Goal: Information Seeking & Learning: Learn about a topic

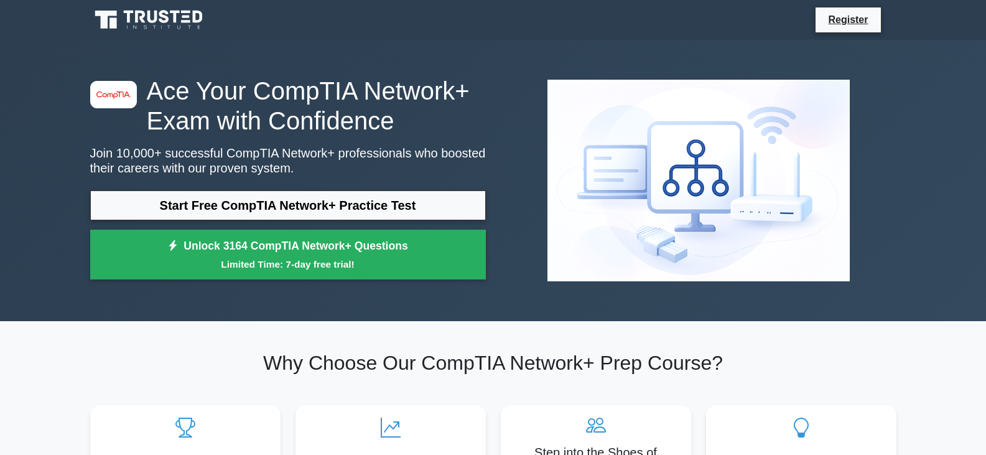
scroll to position [62, 0]
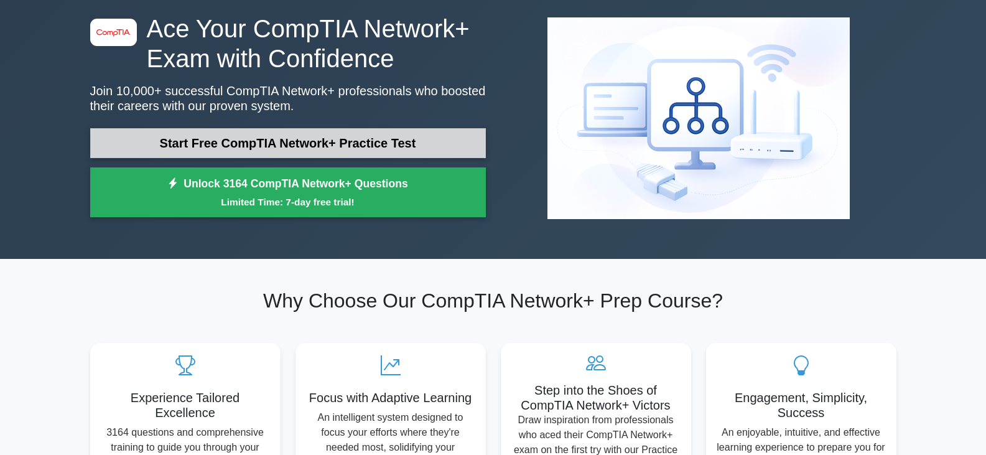
click at [302, 142] on link "Start Free CompTIA Network+ Practice Test" at bounding box center [288, 143] width 396 height 30
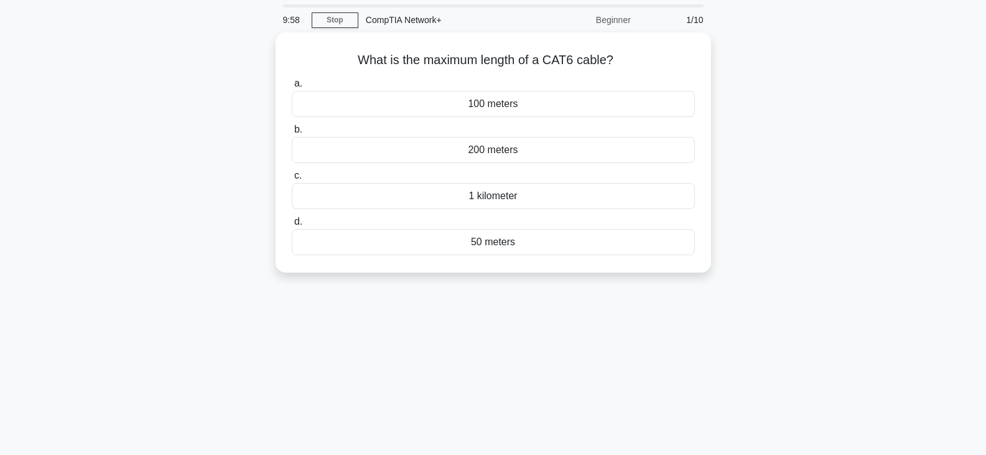
scroll to position [62, 0]
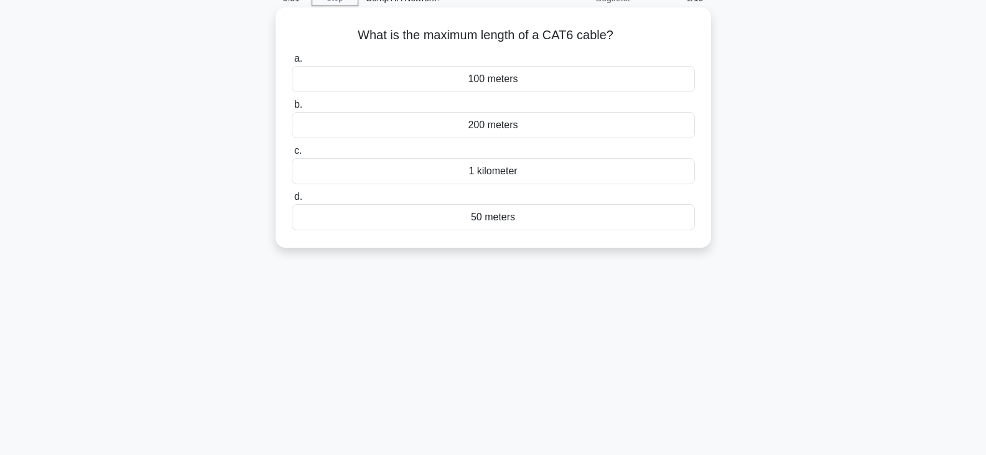
click at [501, 80] on div "100 meters" at bounding box center [493, 79] width 403 height 26
click at [292, 63] on input "a. 100 meters" at bounding box center [292, 59] width 0 height 8
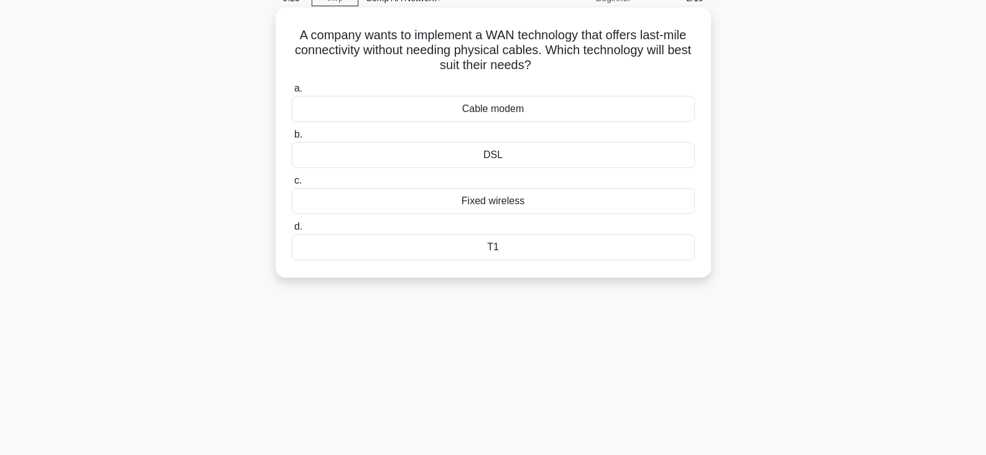
click at [513, 203] on div "Fixed wireless" at bounding box center [493, 201] width 403 height 26
click at [292, 185] on input "c. Fixed wireless" at bounding box center [292, 181] width 0 height 8
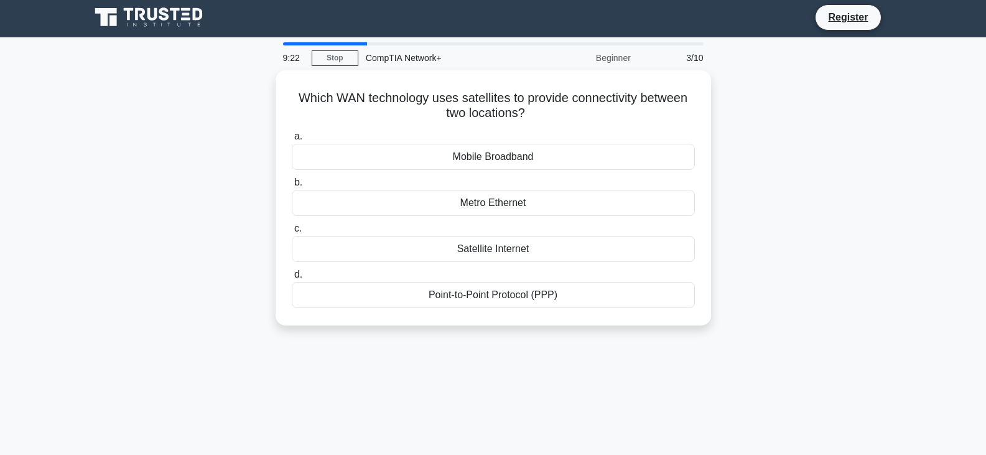
scroll to position [0, 0]
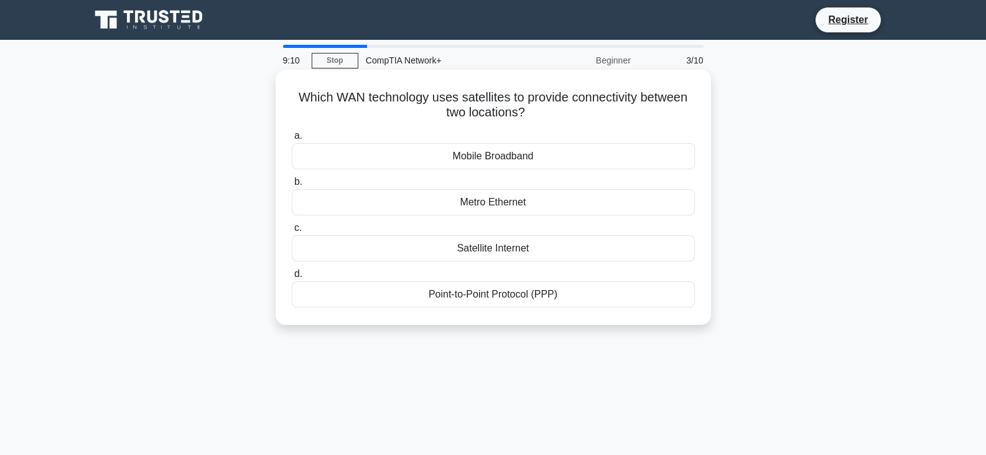
click at [498, 246] on div "Satellite Internet" at bounding box center [493, 248] width 403 height 26
click at [292, 232] on input "c. Satellite Internet" at bounding box center [292, 228] width 0 height 8
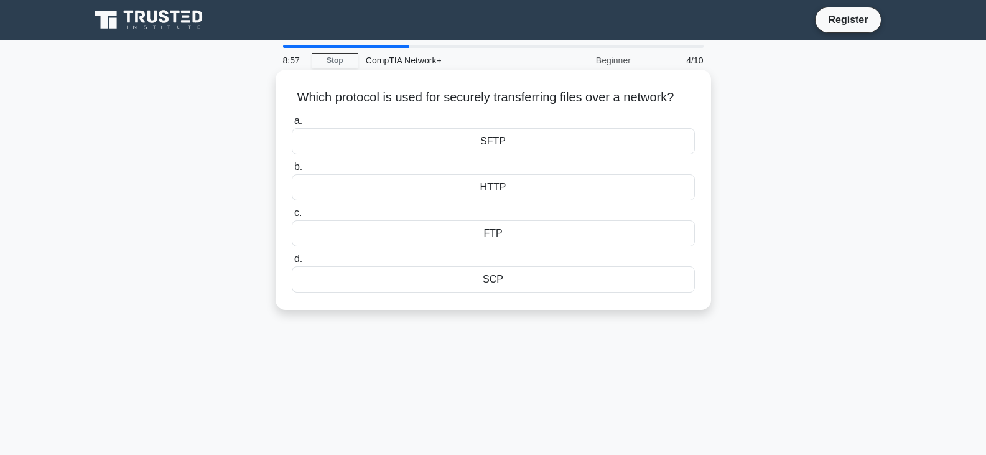
click at [499, 154] on div "SFTP" at bounding box center [493, 141] width 403 height 26
click at [292, 125] on input "a. SFTP" at bounding box center [292, 121] width 0 height 8
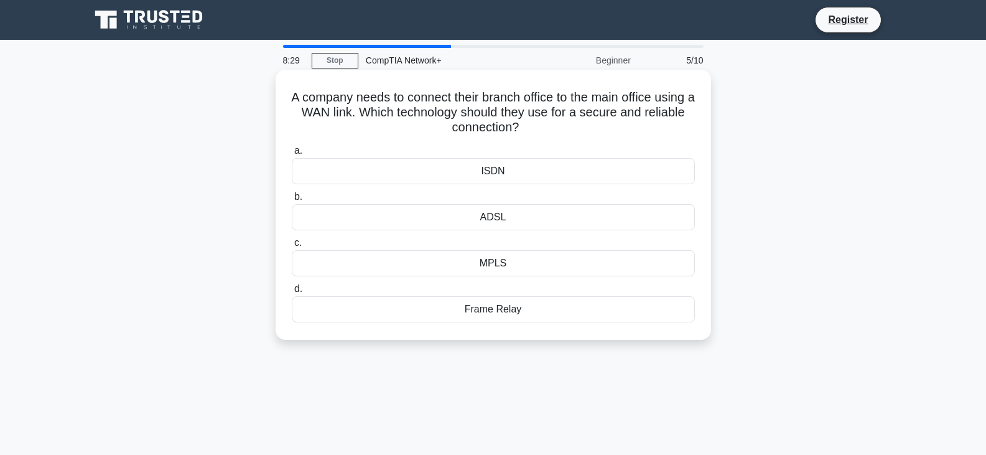
click at [490, 263] on div "MPLS" at bounding box center [493, 263] width 403 height 26
click at [292, 247] on input "c. MPLS" at bounding box center [292, 243] width 0 height 8
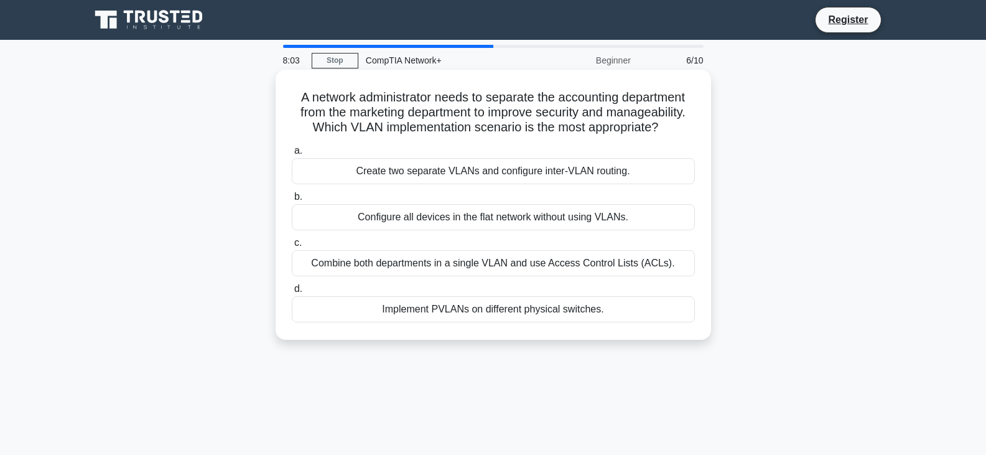
click at [565, 220] on div "Configure all devices in the flat network without using VLANs." at bounding box center [493, 217] width 403 height 26
click at [292, 201] on input "b. Configure all devices in the flat network without using VLANs." at bounding box center [292, 197] width 0 height 8
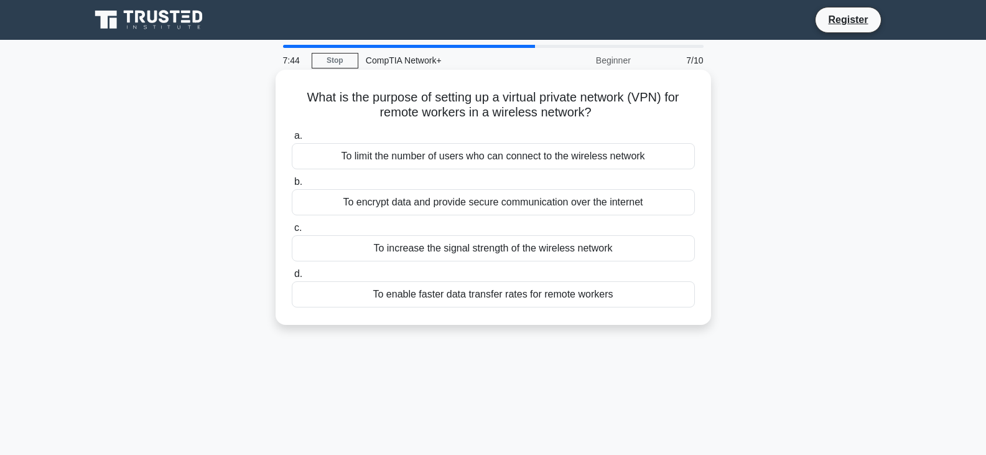
click at [564, 207] on div "To encrypt data and provide secure communication over the internet" at bounding box center [493, 202] width 403 height 26
click at [292, 186] on input "b. To encrypt data and provide secure communication over the internet" at bounding box center [292, 182] width 0 height 8
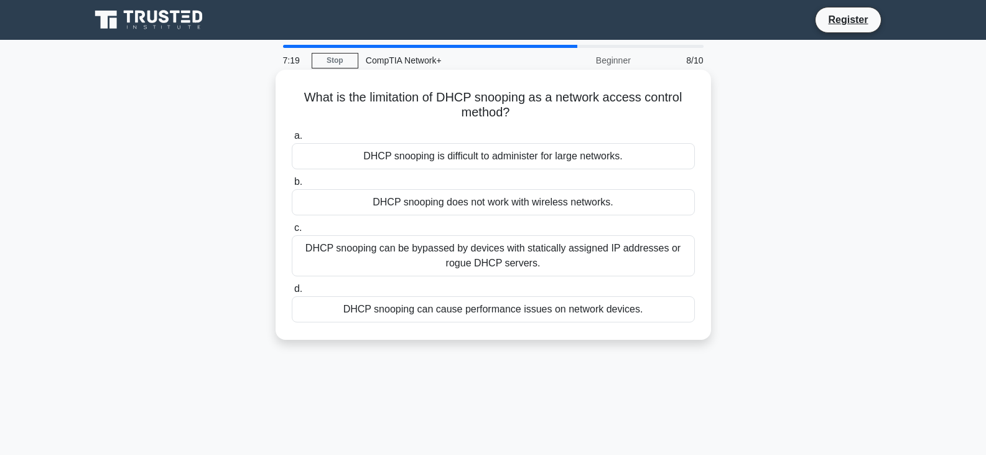
click at [568, 159] on div "DHCP snooping is difficult to administer for large networks." at bounding box center [493, 156] width 403 height 26
click at [292, 140] on input "a. DHCP snooping is difficult to administer for large networks." at bounding box center [292, 136] width 0 height 8
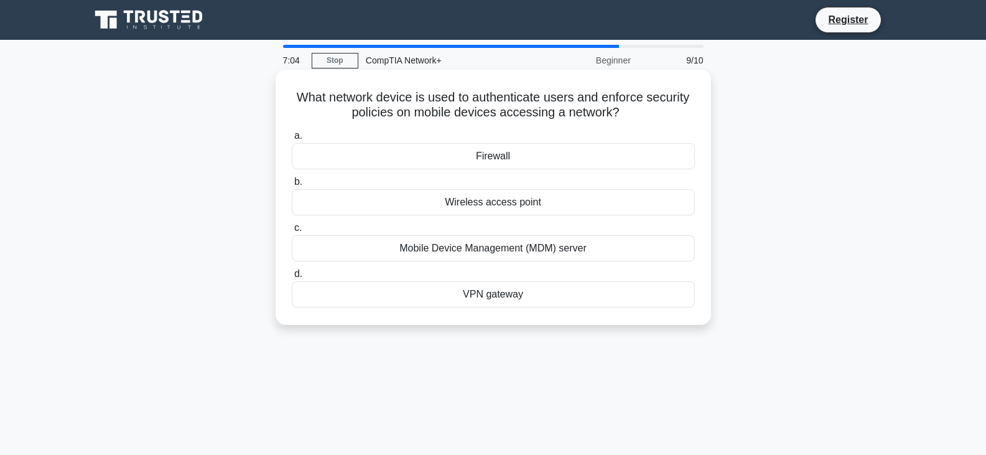
click at [549, 249] on div "Mobile Device Management (MDM) server" at bounding box center [493, 248] width 403 height 26
click at [292, 232] on input "c. Mobile Device Management (MDM) server" at bounding box center [292, 228] width 0 height 8
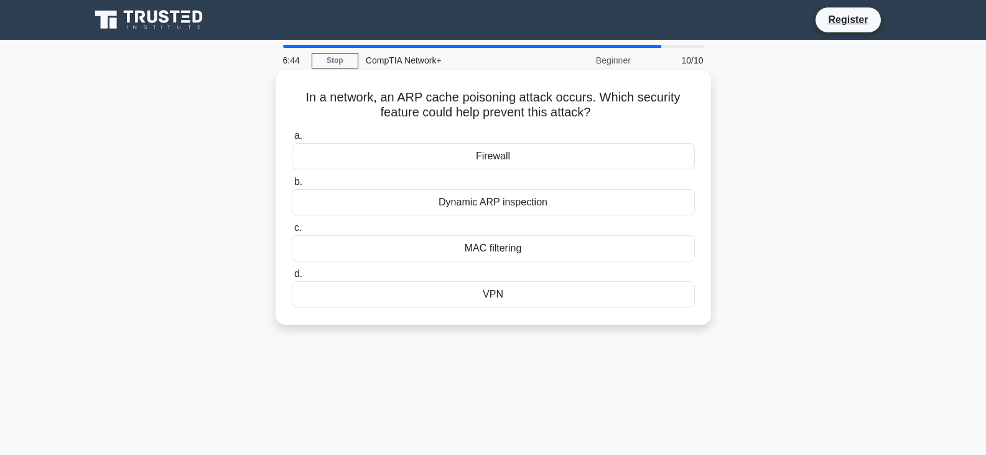
click at [514, 249] on div "MAC filtering" at bounding box center [493, 248] width 403 height 26
click at [292, 232] on input "c. MAC filtering" at bounding box center [292, 228] width 0 height 8
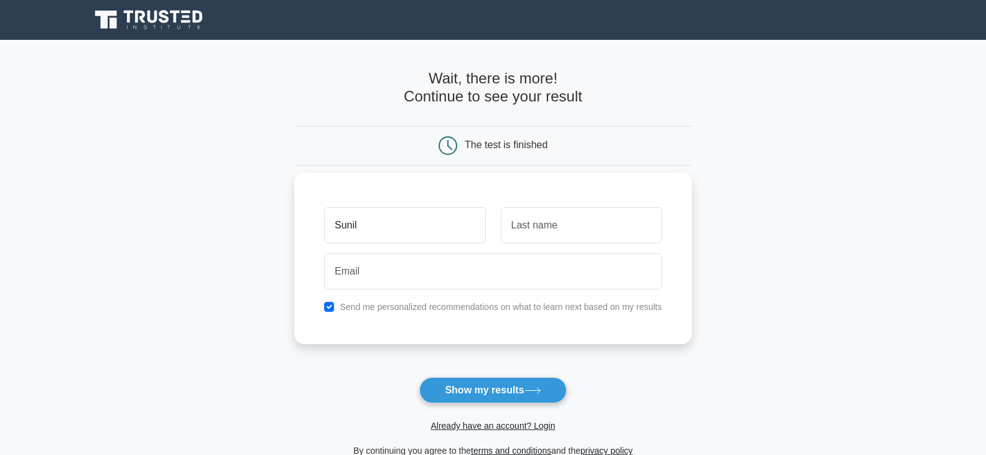
type input "Sunil"
click at [558, 224] on input "text" at bounding box center [581, 225] width 161 height 36
type input "Rajak"
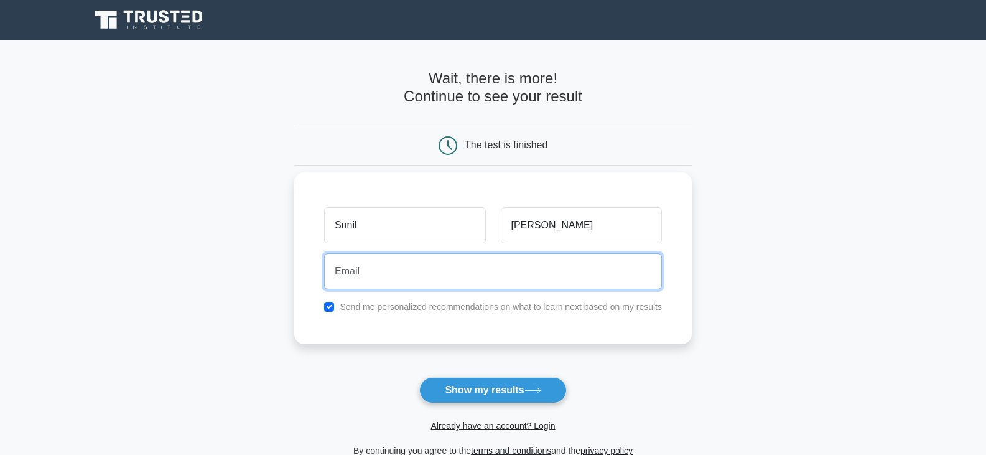
click at [504, 269] on input "email" at bounding box center [493, 271] width 338 height 36
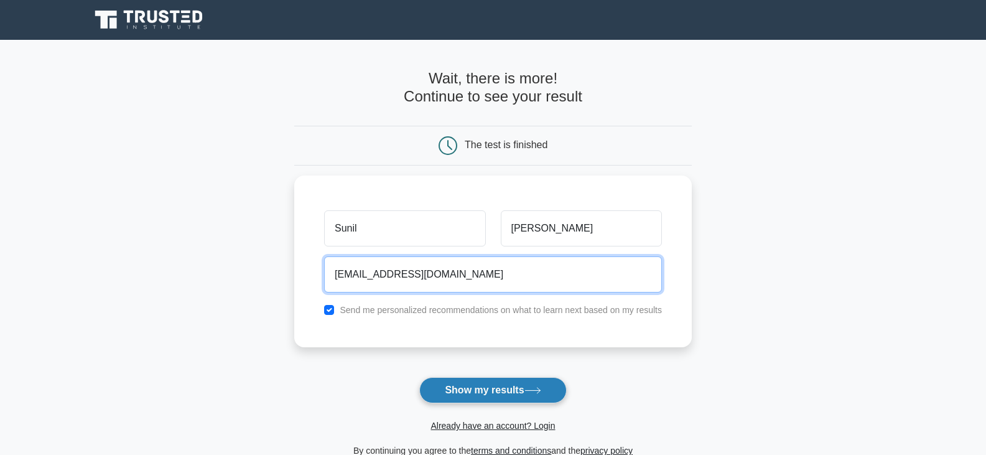
type input "sunilrajak.m@gmail.com"
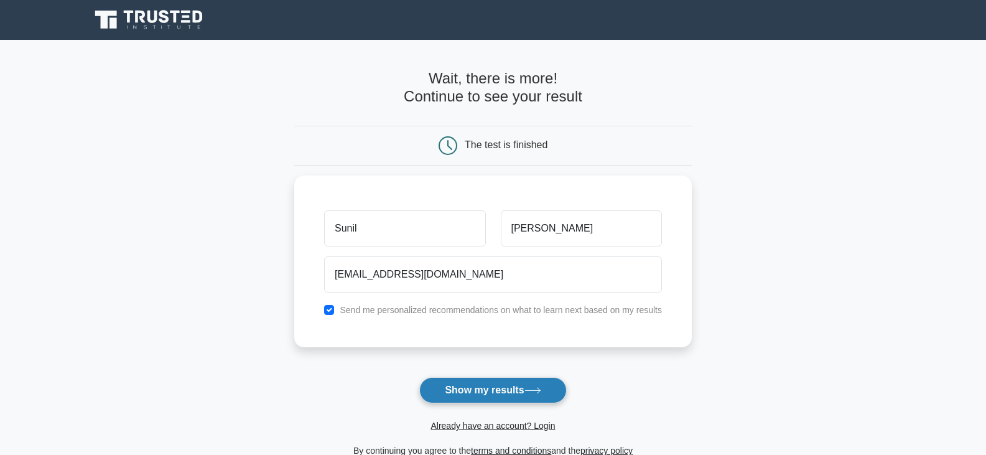
click at [499, 392] on button "Show my results" at bounding box center [492, 390] width 147 height 26
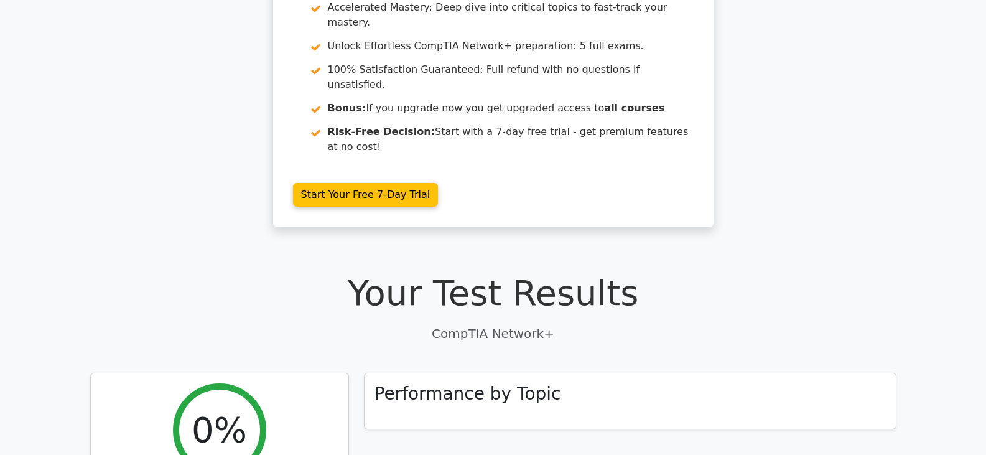
scroll to position [124, 0]
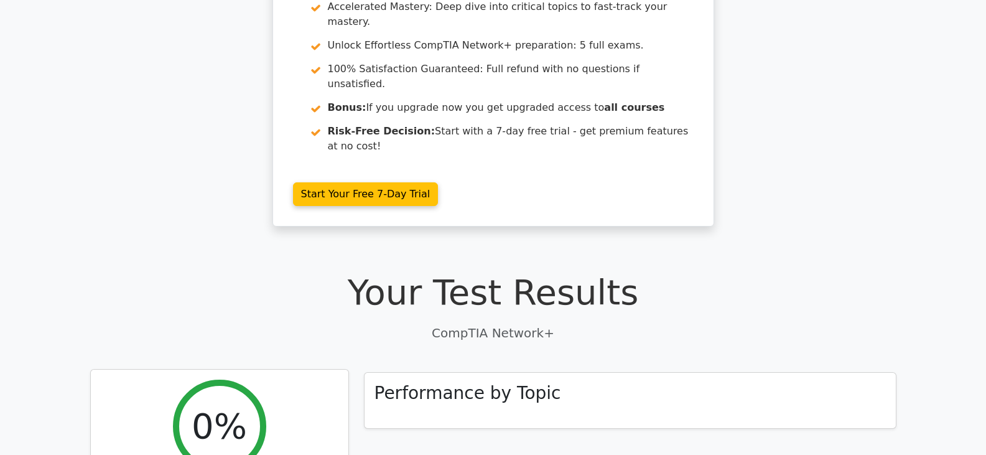
click at [215, 405] on h2 "0%" at bounding box center [219, 426] width 55 height 42
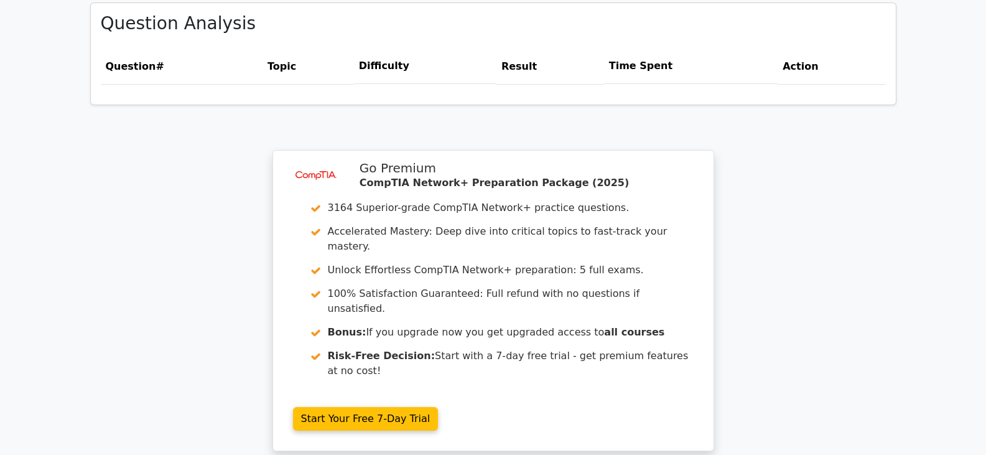
scroll to position [933, 0]
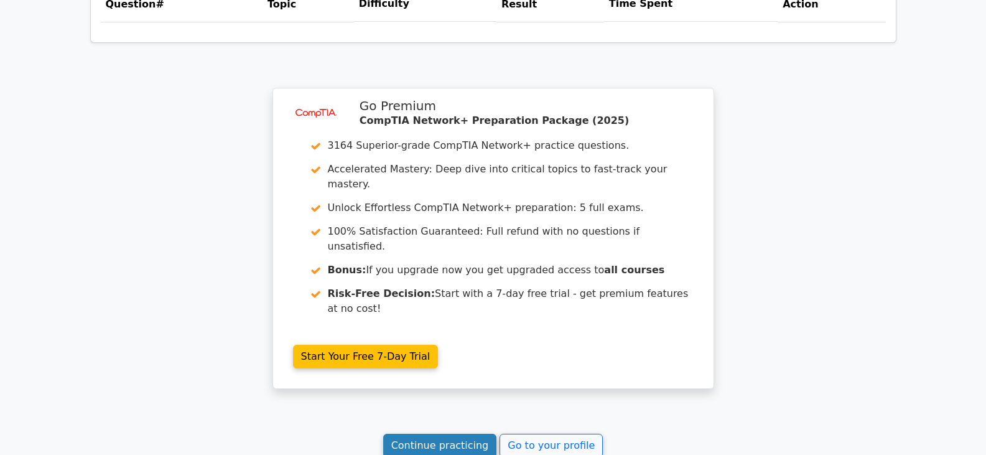
click at [486, 434] on link "Continue practicing" at bounding box center [440, 446] width 114 height 24
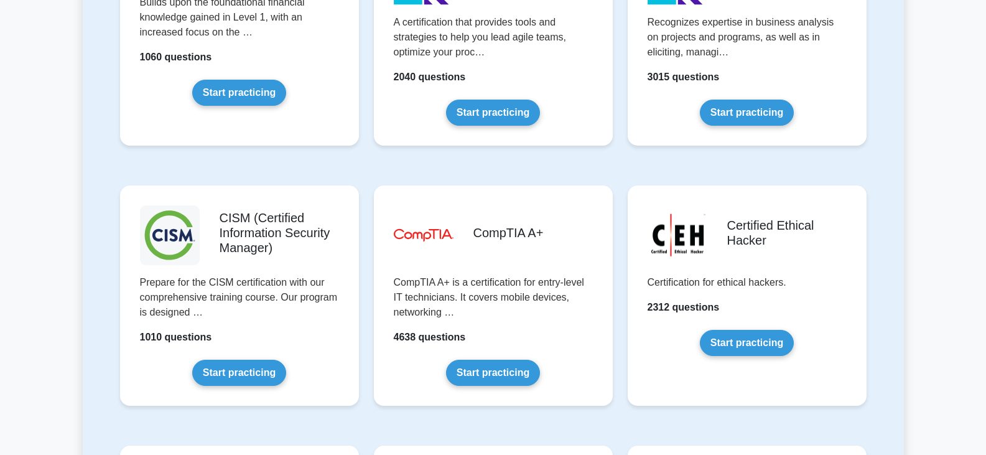
scroll to position [1772, 0]
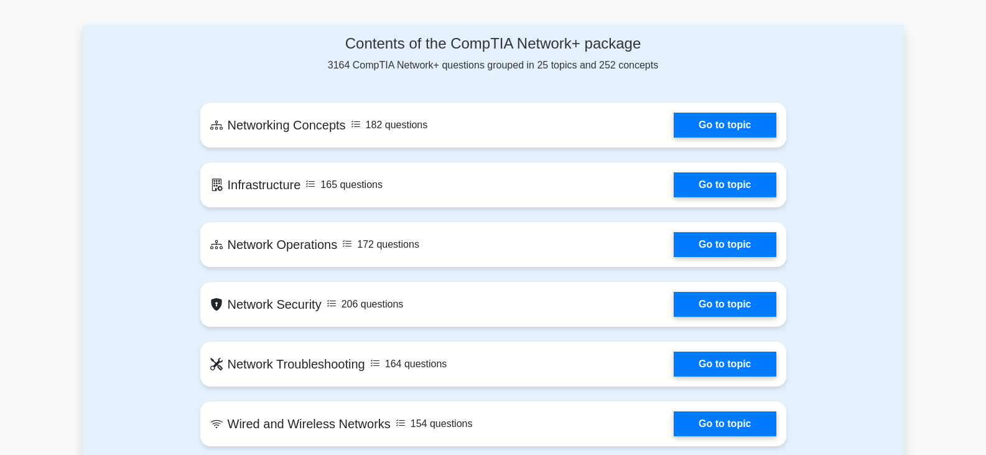
scroll to position [809, 0]
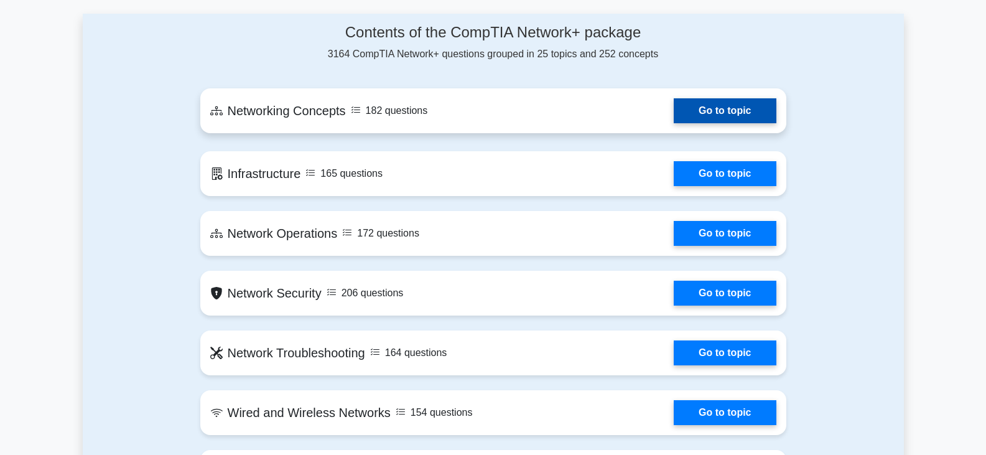
click at [707, 109] on link "Go to topic" at bounding box center [725, 110] width 102 height 25
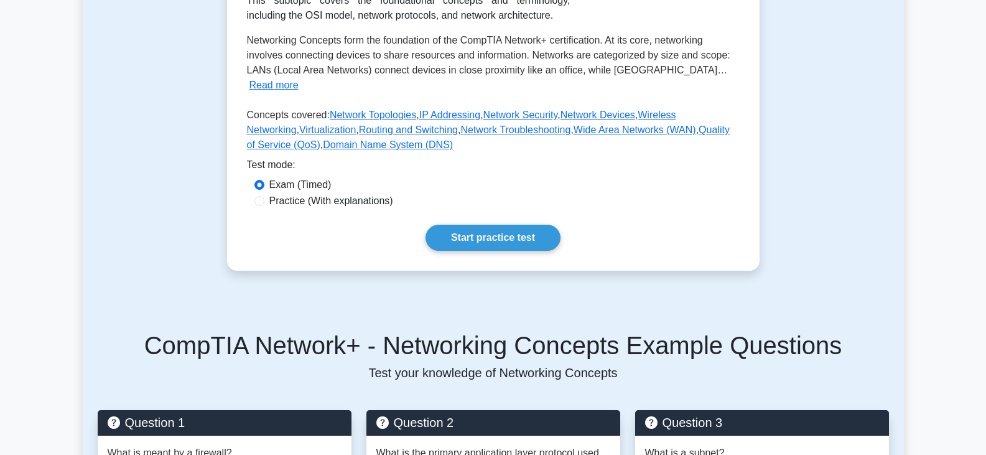
scroll to position [249, 0]
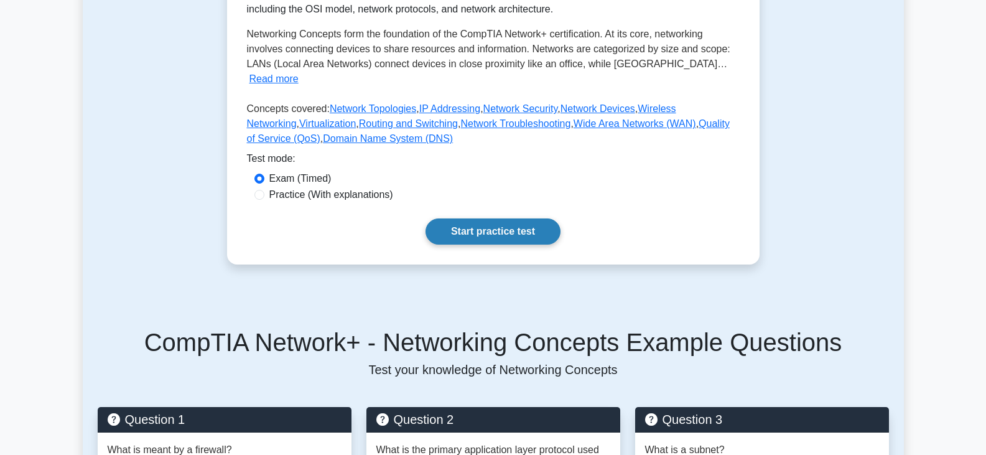
click at [506, 218] on link "Start practice test" at bounding box center [492, 231] width 135 height 26
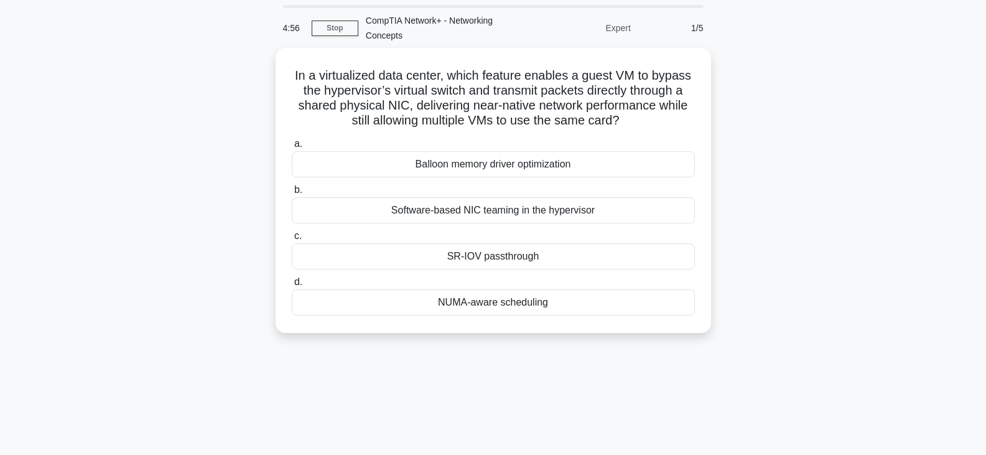
scroll to position [62, 0]
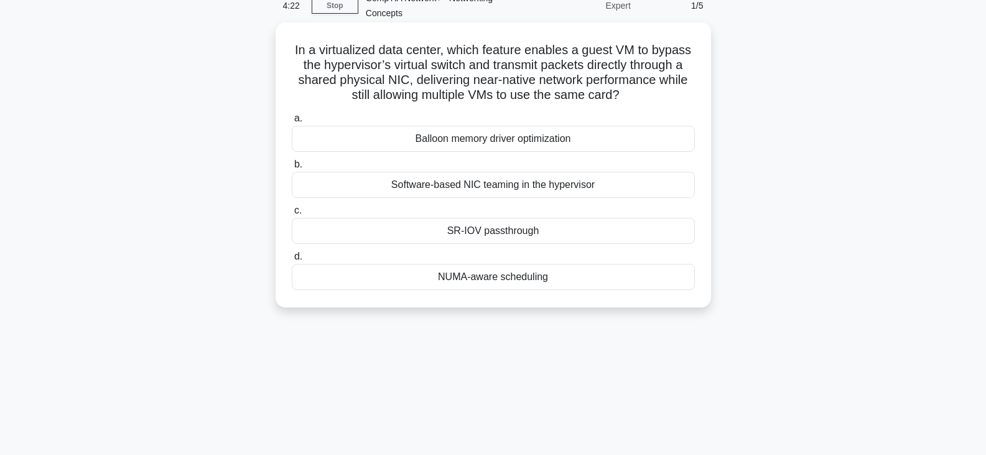
click at [506, 188] on div "Software-based NIC teaming in the hypervisor" at bounding box center [493, 185] width 403 height 26
click at [292, 169] on input "b. Software-based NIC teaming in the hypervisor" at bounding box center [292, 164] width 0 height 8
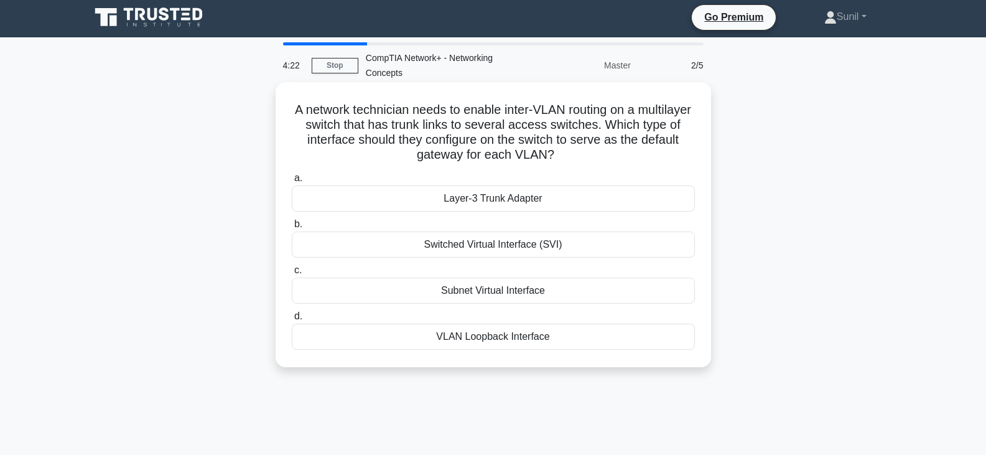
scroll to position [0, 0]
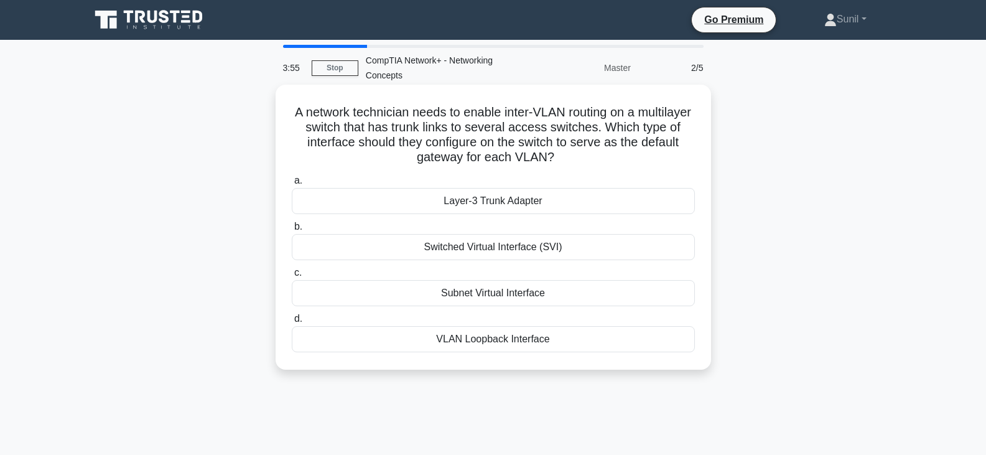
click at [484, 247] on div "Switched Virtual Interface (SVI)" at bounding box center [493, 247] width 403 height 26
click at [292, 231] on input "b. Switched Virtual Interface (SVI)" at bounding box center [292, 227] width 0 height 8
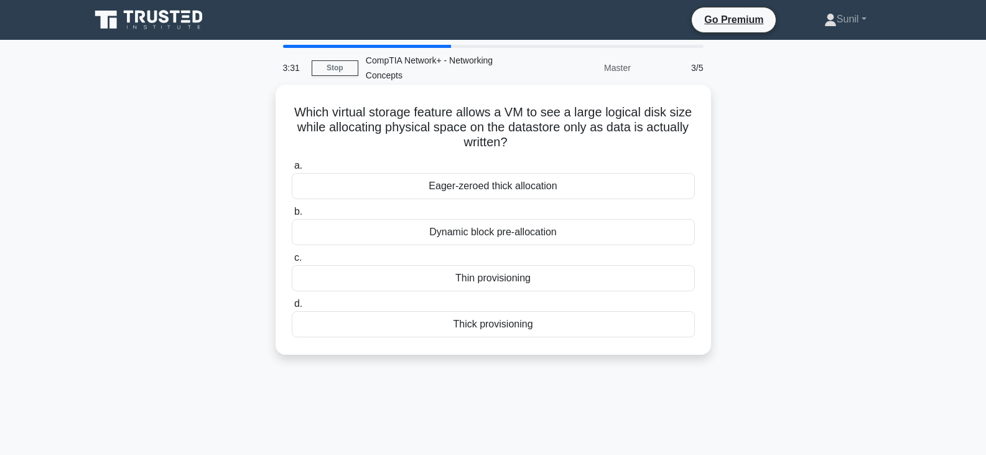
click at [505, 236] on div "Dynamic block pre-allocation" at bounding box center [493, 232] width 403 height 26
click at [292, 216] on input "b. Dynamic block pre-allocation" at bounding box center [292, 212] width 0 height 8
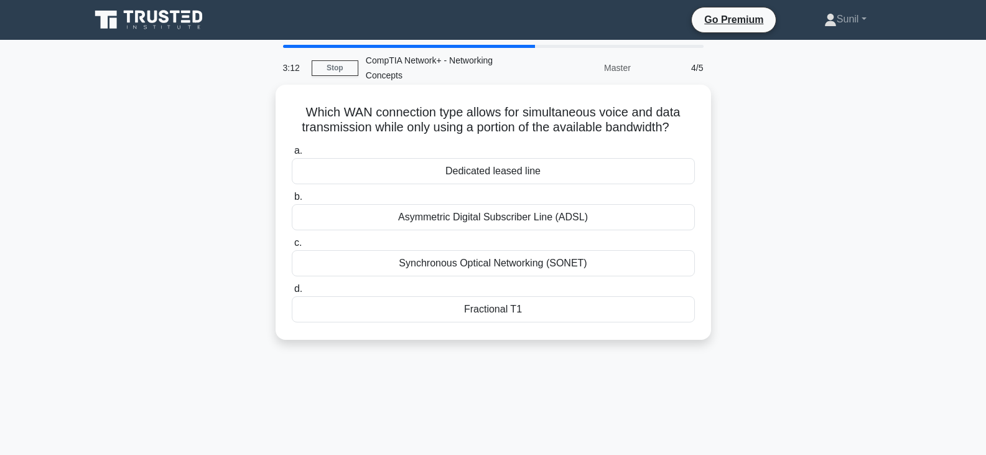
click at [523, 267] on div "Synchronous Optical Networking (SONET)" at bounding box center [493, 263] width 403 height 26
click at [292, 247] on input "c. Synchronous Optical Networking (SONET)" at bounding box center [292, 243] width 0 height 8
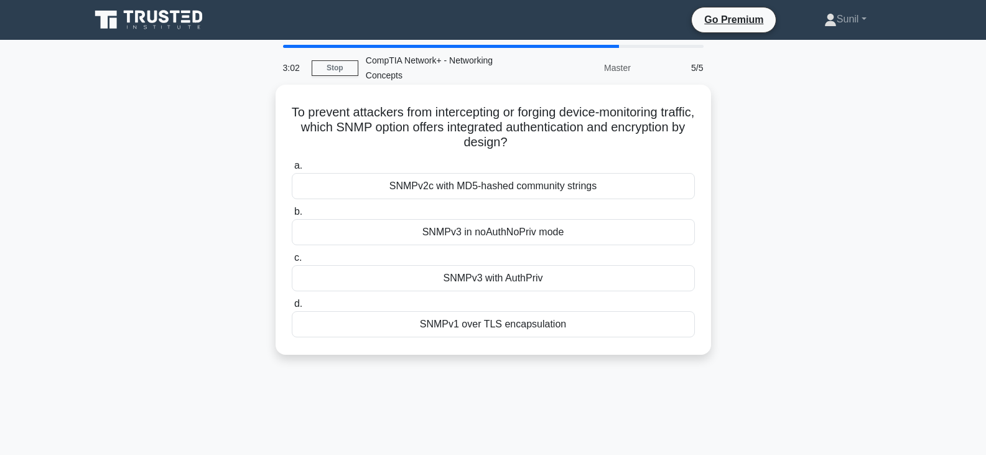
click at [527, 236] on div "SNMPv3 in noAuthNoPriv mode" at bounding box center [493, 232] width 403 height 26
click at [292, 216] on input "b. SNMPv3 in noAuthNoPriv mode" at bounding box center [292, 212] width 0 height 8
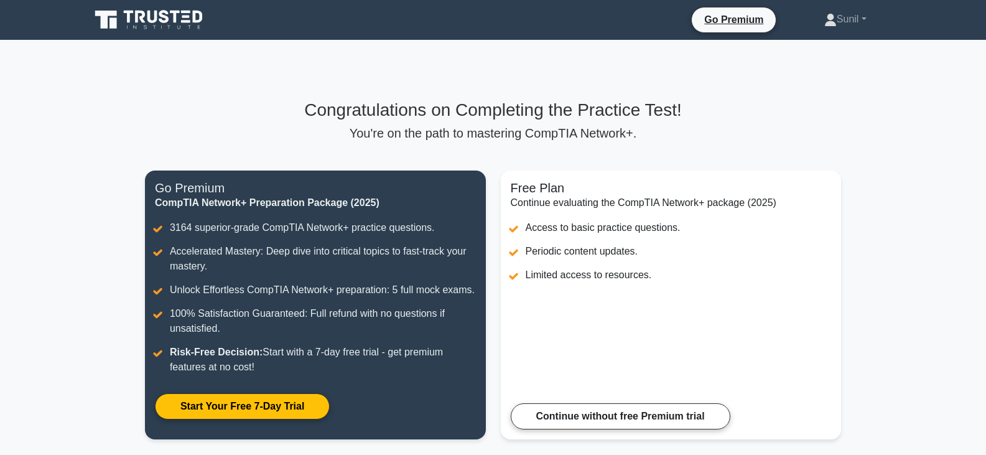
scroll to position [62, 0]
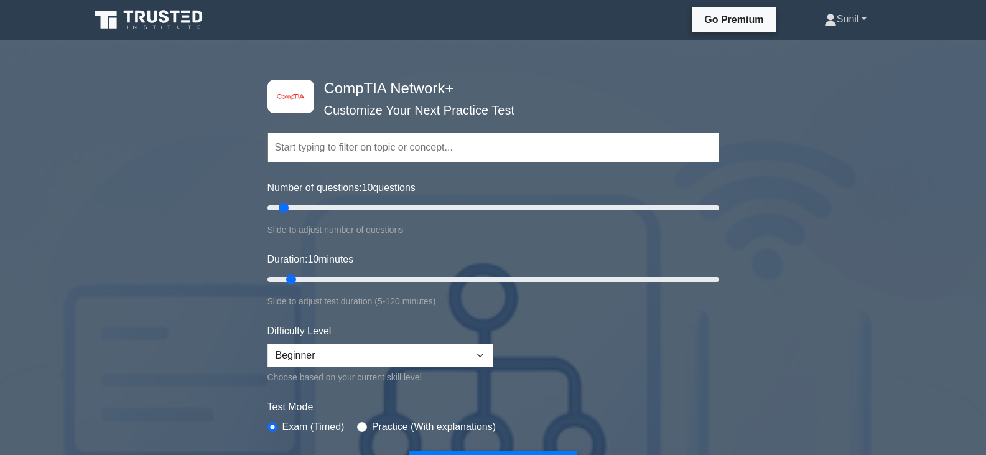
click at [860, 20] on link "Sunil" at bounding box center [845, 19] width 102 height 25
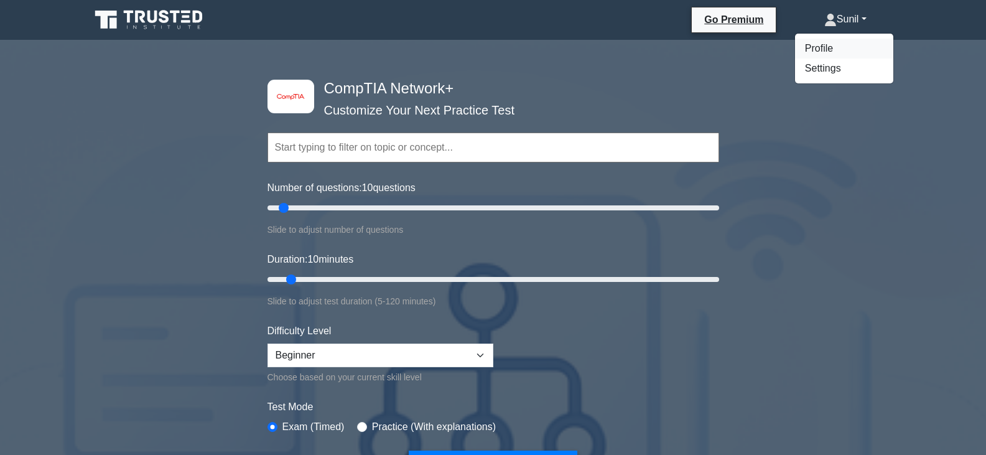
click at [819, 47] on link "Profile" at bounding box center [844, 49] width 98 height 20
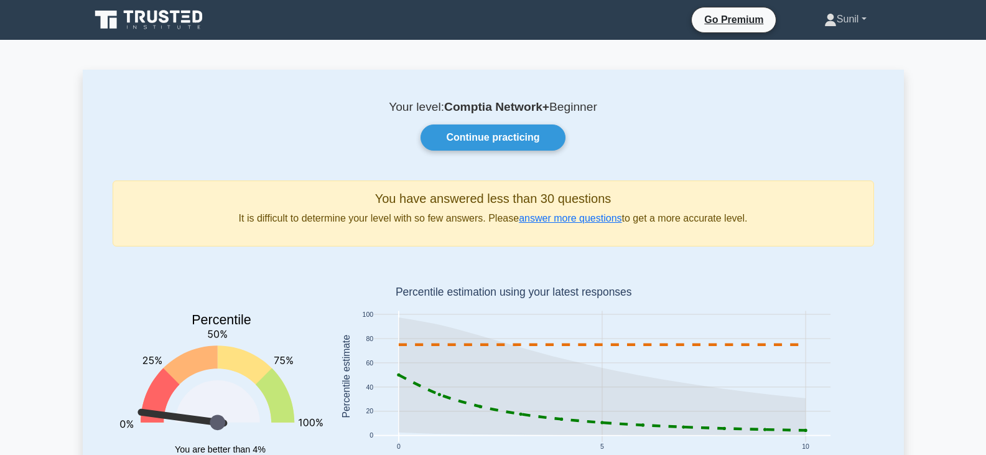
click at [864, 20] on link "Sunil" at bounding box center [845, 19] width 102 height 25
click at [822, 50] on link "Profile" at bounding box center [844, 49] width 98 height 20
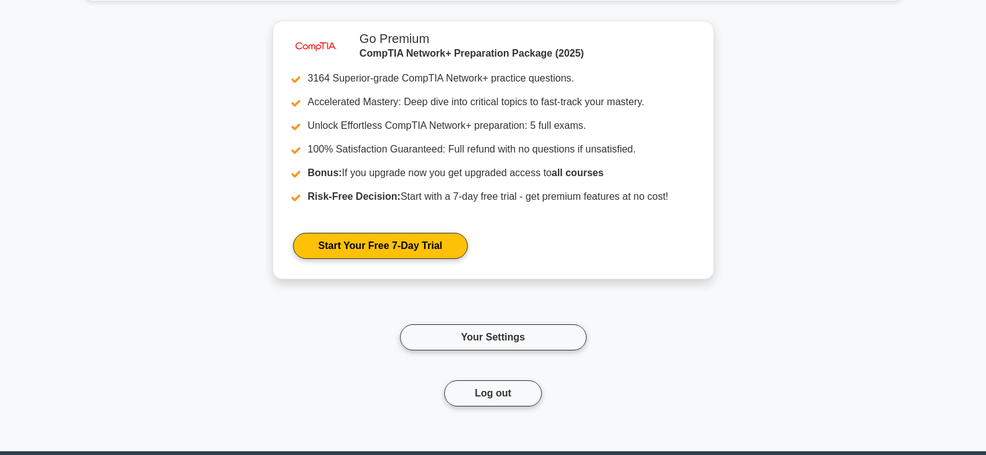
scroll to position [1057, 0]
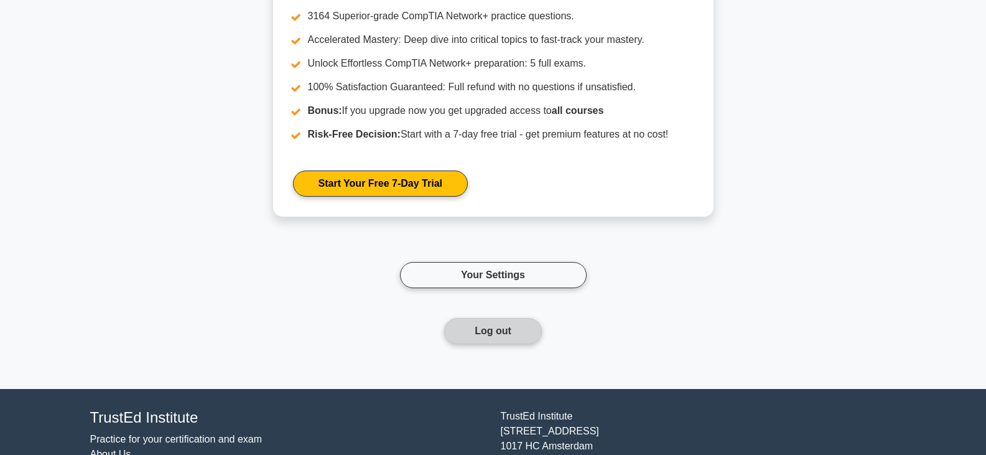
click at [496, 331] on button "Log out" at bounding box center [493, 331] width 98 height 26
